Goal: Information Seeking & Learning: Learn about a topic

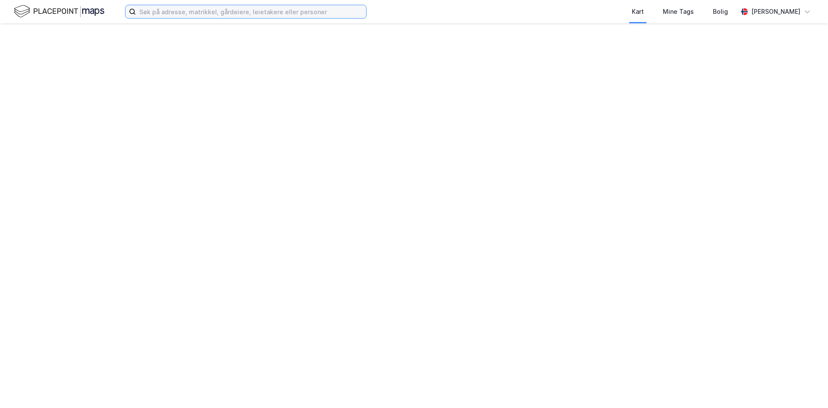
click at [273, 12] on input at bounding box center [251, 11] width 230 height 13
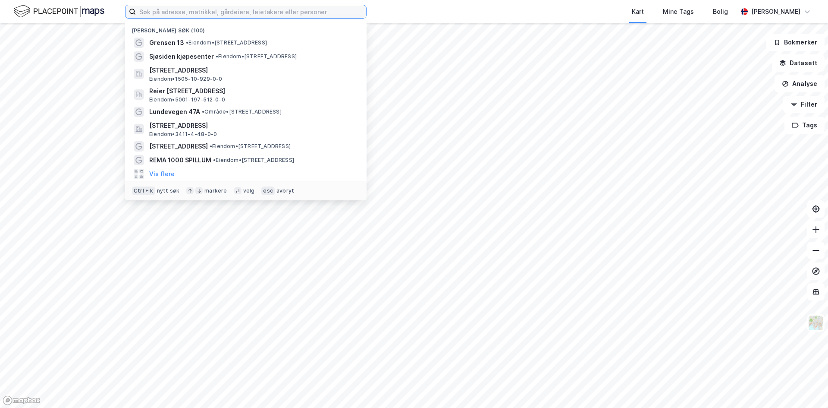
paste input "Drammensveien 103 D"
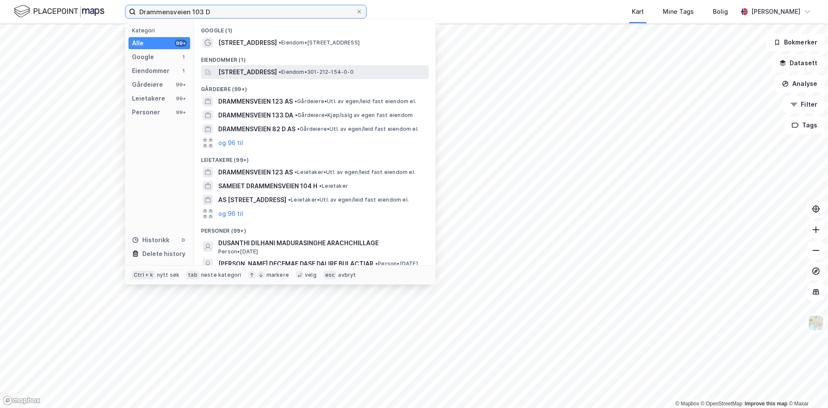
type input "Drammensveien 103 D"
click at [277, 74] on span "[STREET_ADDRESS]" at bounding box center [247, 72] width 59 height 10
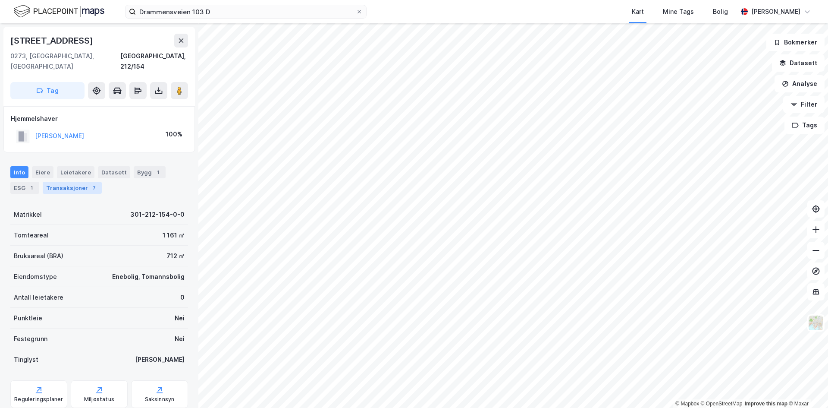
click at [69, 182] on div "Transaksjoner 7" at bounding box center [72, 188] width 59 height 12
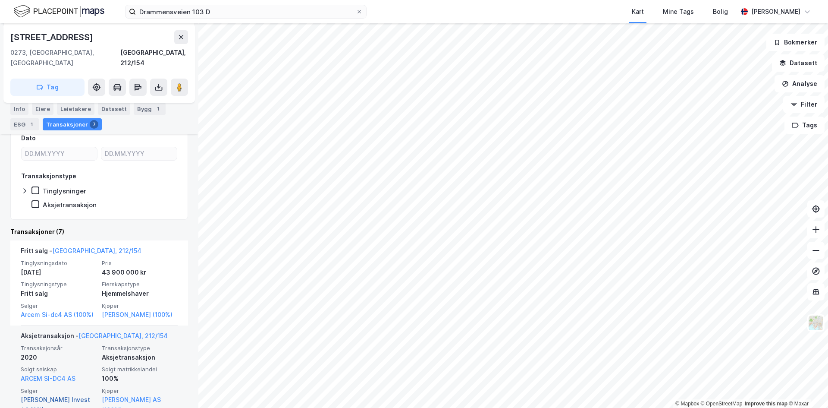
scroll to position [173, 0]
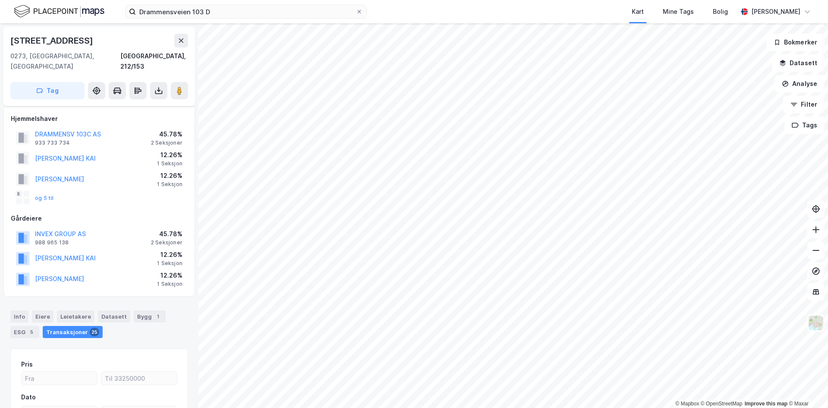
scroll to position [92, 0]
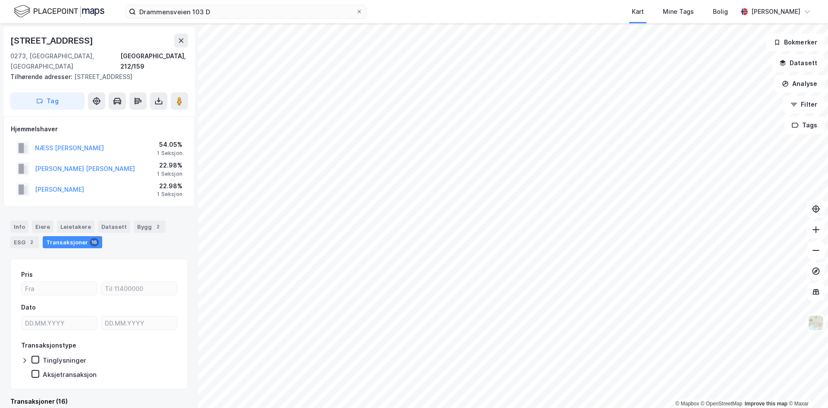
scroll to position [2, 0]
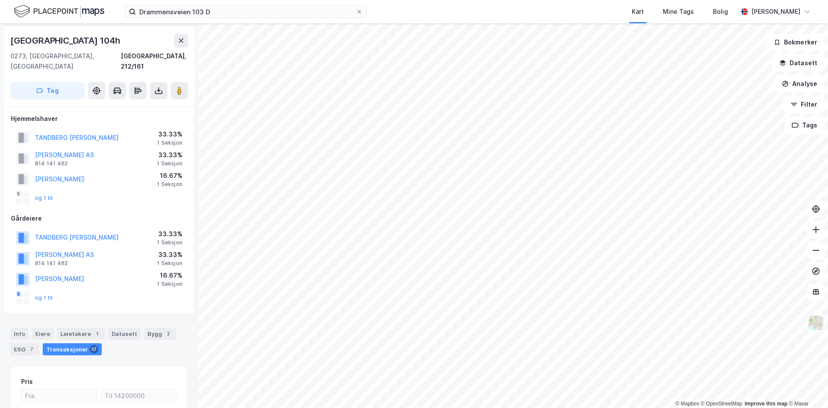
scroll to position [2, 0]
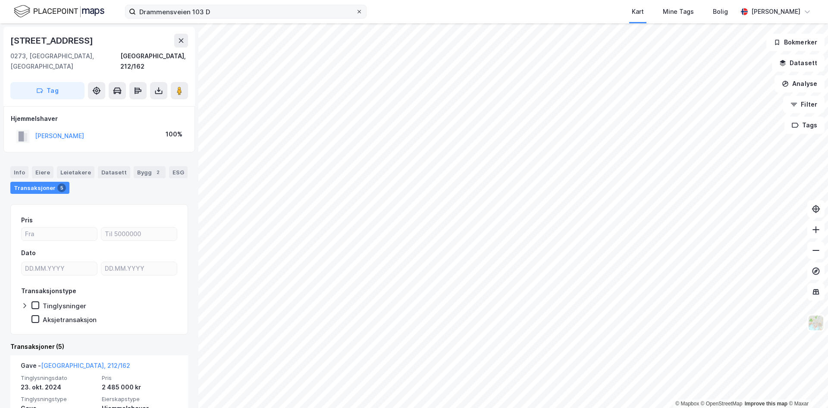
click at [359, 10] on icon at bounding box center [359, 11] width 5 height 5
click at [356, 10] on input "Drammensveien 103 D" at bounding box center [246, 11] width 220 height 13
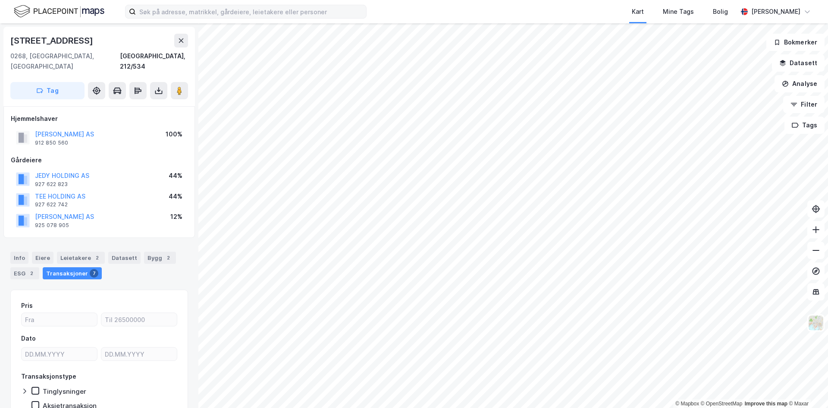
scroll to position [2, 0]
click at [70, 249] on div "Leietakere 2" at bounding box center [81, 255] width 48 height 12
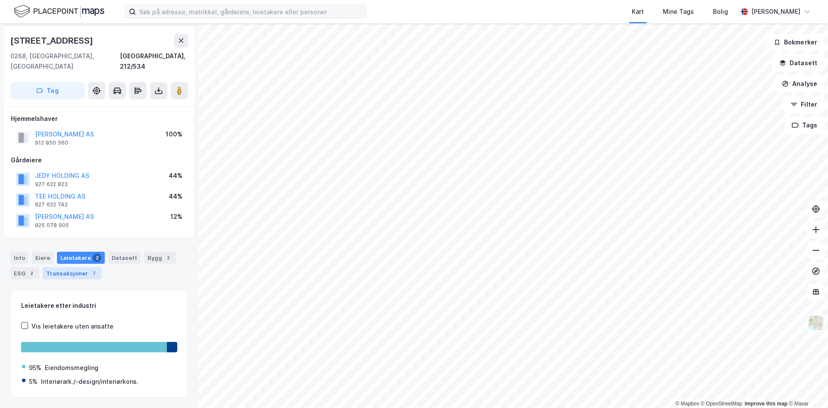
click at [86, 267] on div "Transaksjoner 7" at bounding box center [72, 273] width 59 height 12
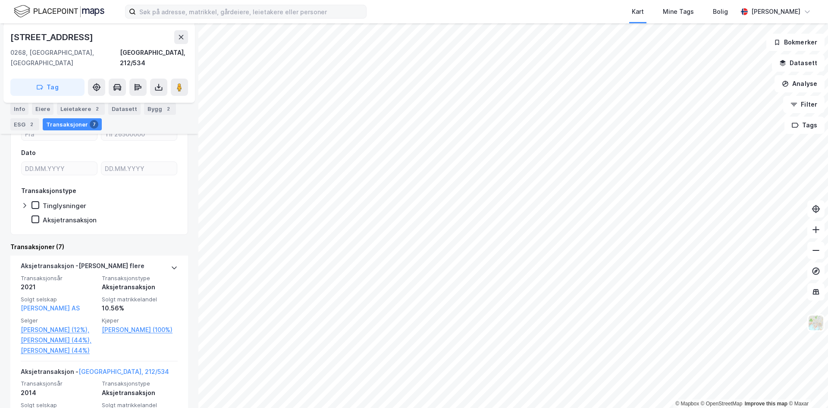
scroll to position [292, 0]
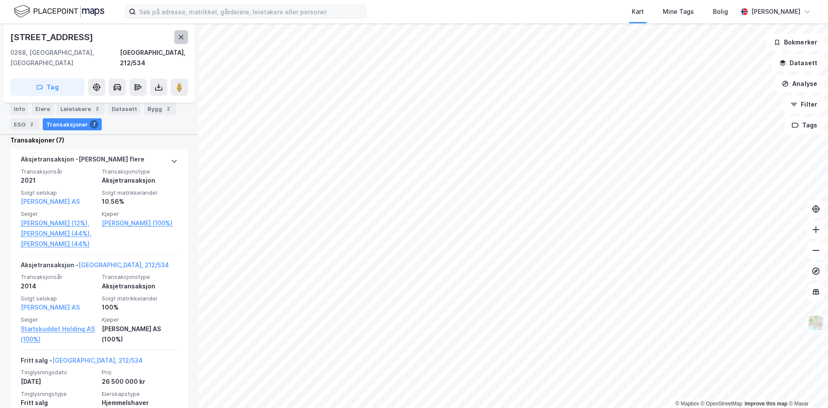
click at [176, 37] on button at bounding box center [181, 37] width 14 height 14
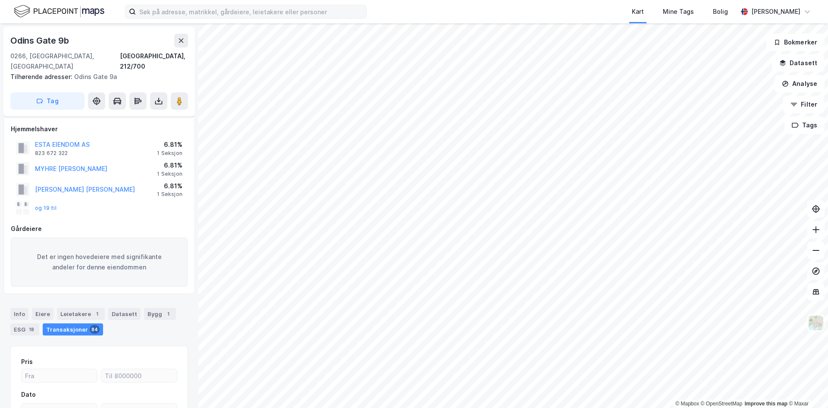
scroll to position [89, 0]
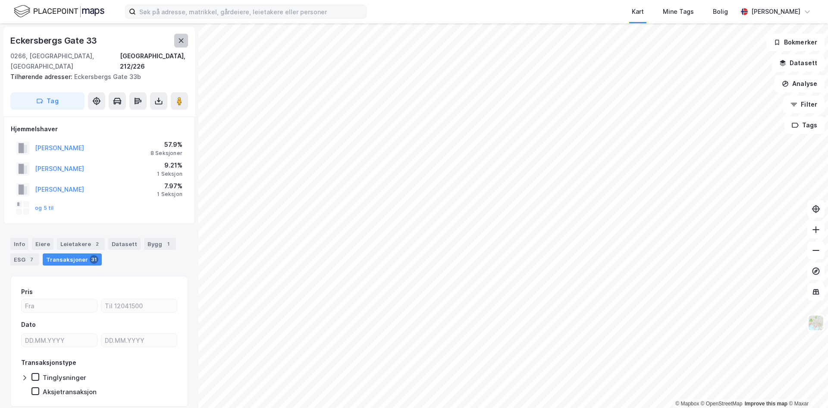
click at [184, 44] on button at bounding box center [181, 41] width 14 height 14
